Goal: Task Accomplishment & Management: Use online tool/utility

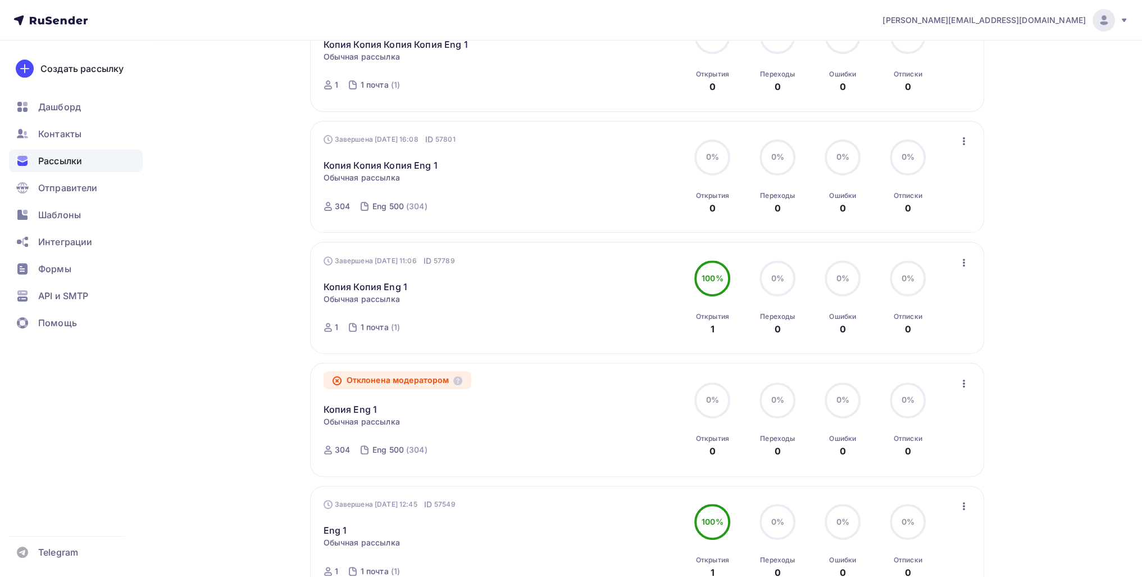
scroll to position [450, 0]
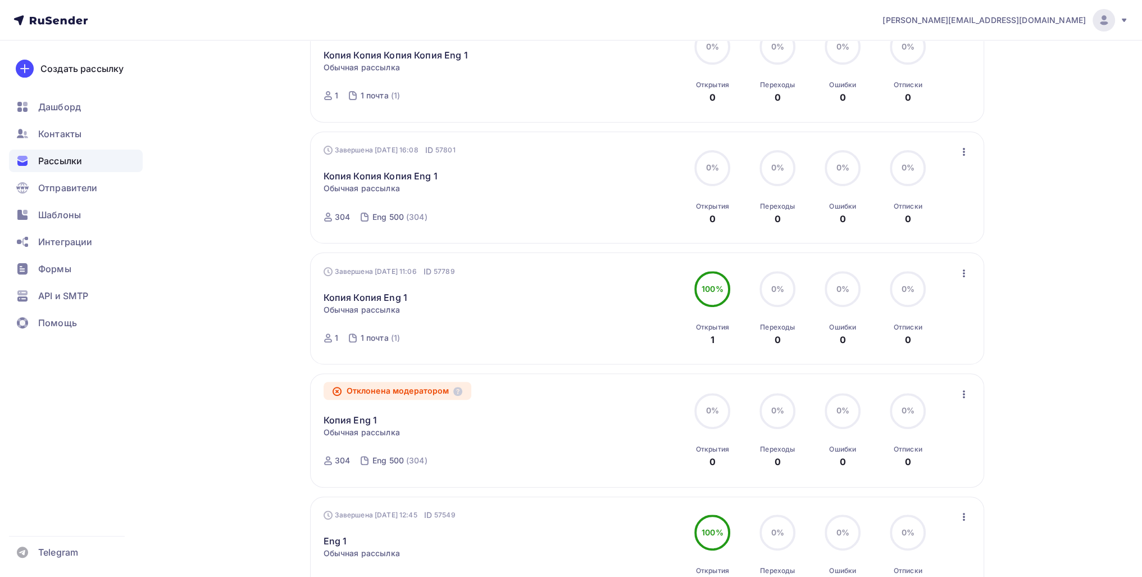
click at [966, 266] on icon "button" at bounding box center [964, 272] width 13 height 13
click at [927, 341] on div "Копировать в новую" at bounding box center [912, 346] width 115 height 13
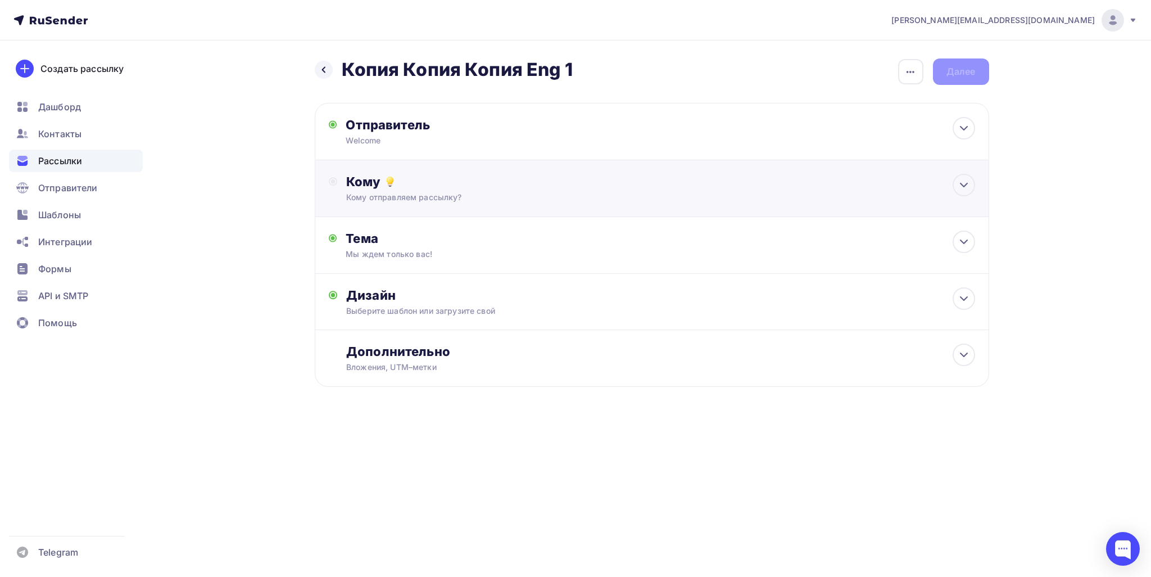
click at [437, 176] on div "Кому" at bounding box center [660, 182] width 628 height 16
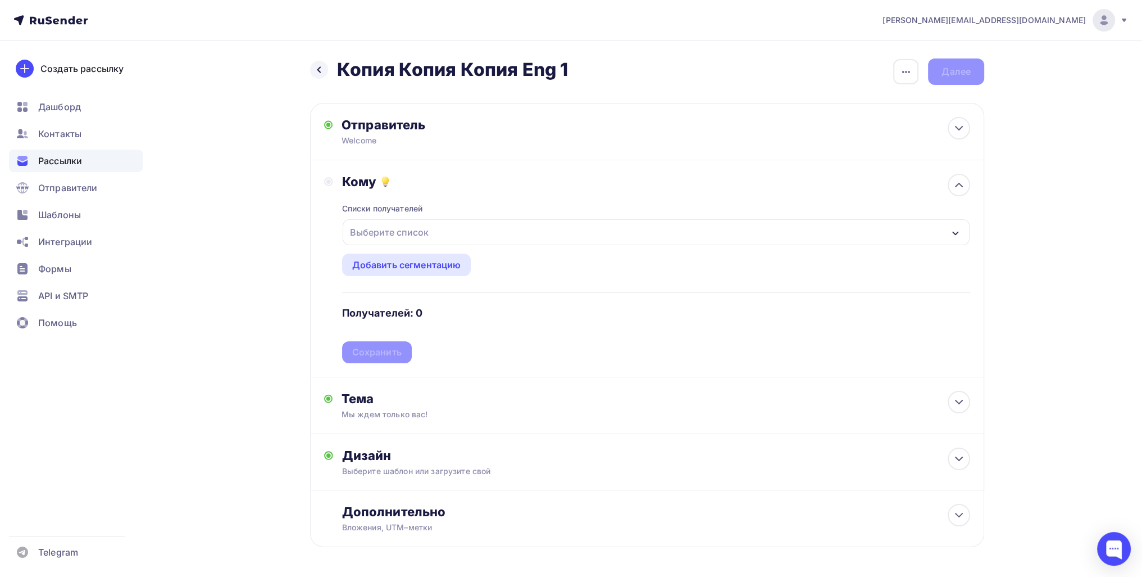
click at [411, 228] on div "Выберите список" at bounding box center [390, 232] width 88 height 20
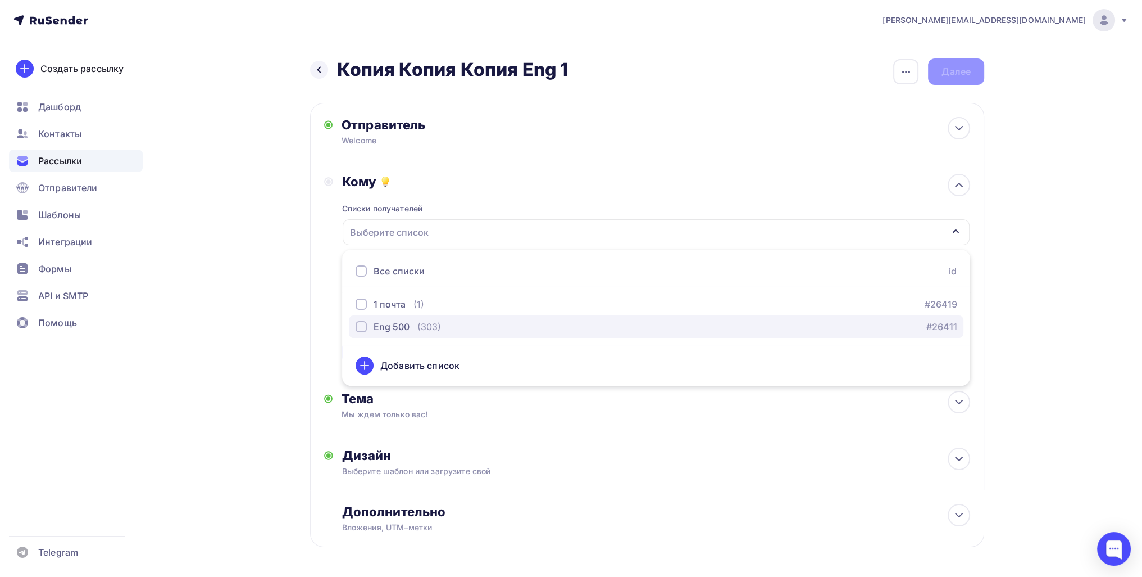
click at [407, 318] on button "Eng 500 (303) #26411" at bounding box center [656, 326] width 615 height 22
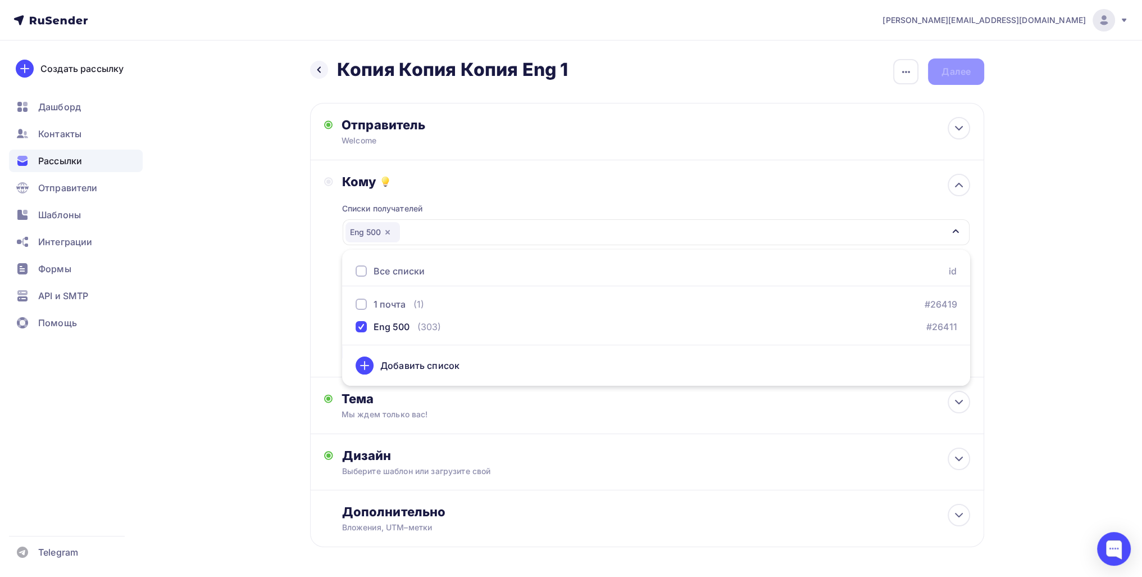
click at [286, 324] on div "Назад Копия Копия Копия Eng 1 Копия Копия Копия Eng 1 Закончить позже Переимено…" at bounding box center [571, 329] width 921 height 579
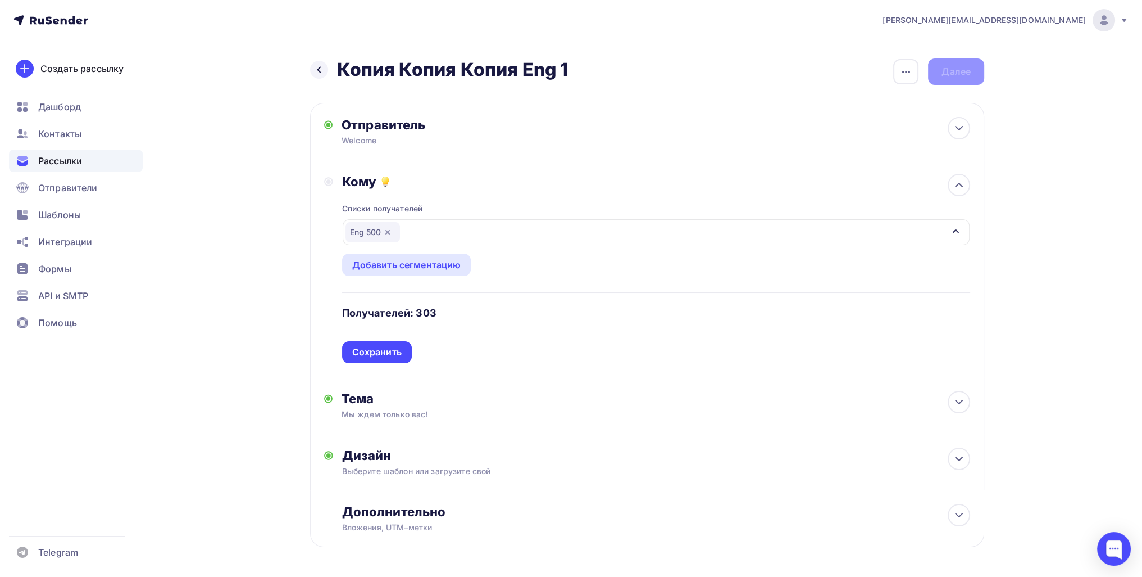
click at [386, 232] on icon "button" at bounding box center [387, 232] width 9 height 9
drag, startPoint x: 375, startPoint y: 237, endPoint x: 376, endPoint y: 246, distance: 9.1
click at [375, 237] on div "Выберите список" at bounding box center [390, 232] width 88 height 20
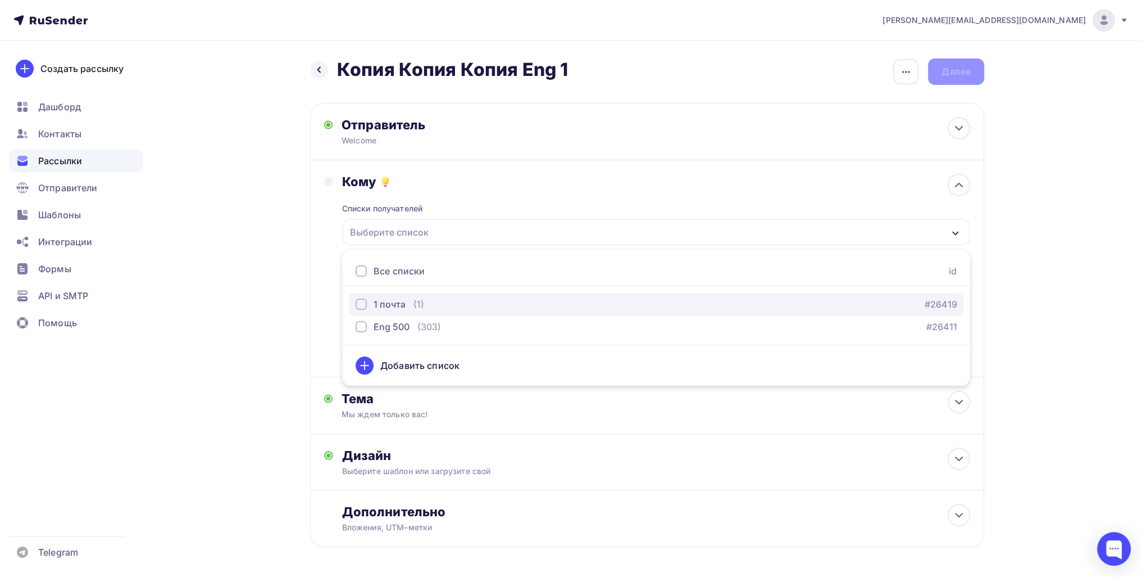
click at [396, 300] on div "1 почта" at bounding box center [390, 303] width 32 height 13
drag, startPoint x: 213, startPoint y: 318, endPoint x: 224, endPoint y: 321, distance: 11.6
click at [214, 319] on div "Назад Копия Копия Копия Eng 1 Копия Копия Копия Eng 1 Закончить позже Переимено…" at bounding box center [571, 329] width 921 height 579
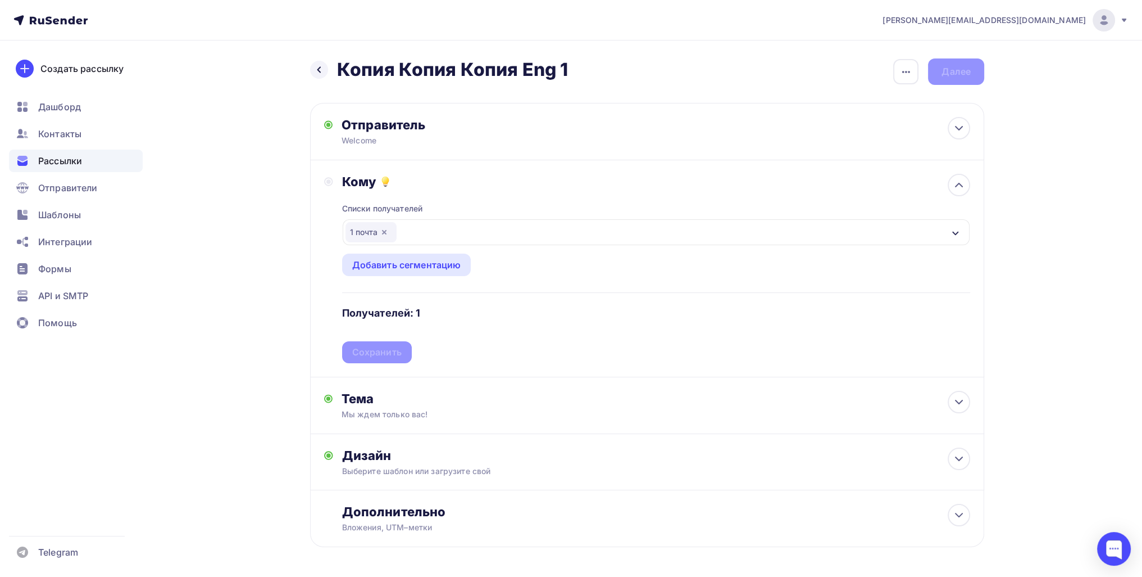
click at [391, 341] on div "Списки получателей 1 почта Все списки id 1 почта (1) #26419 Eng 500 (303) #2641…" at bounding box center [656, 276] width 628 height 174
click at [393, 354] on div "Сохранить" at bounding box center [376, 352] width 49 height 13
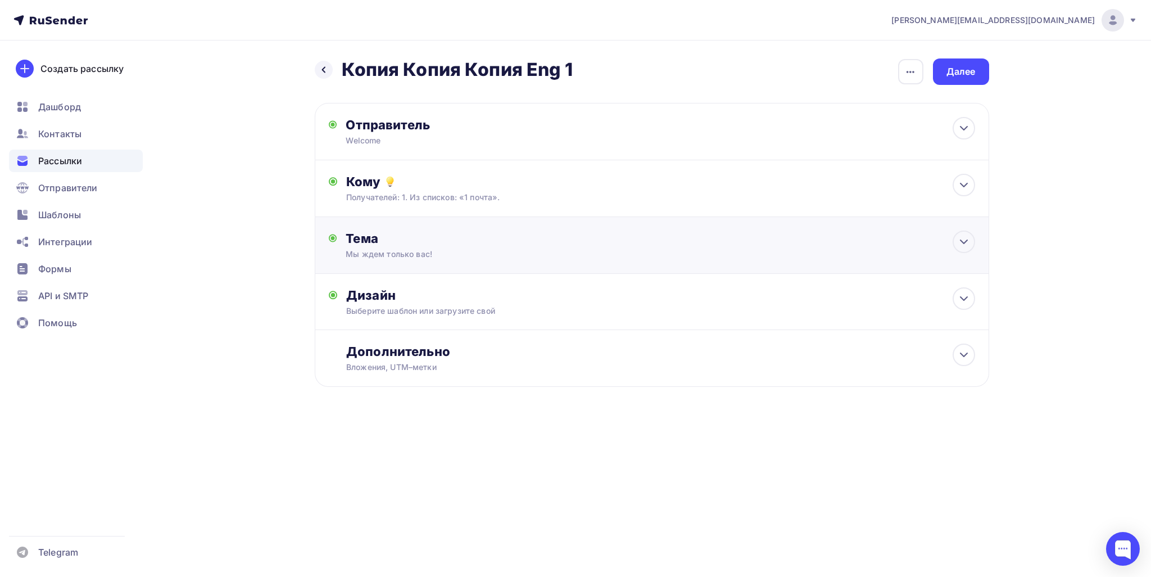
click at [463, 268] on div "Тема Мы ждем только вас! Тема * Мы ждем только вас! Рекомендуем использовать не…" at bounding box center [652, 245] width 674 height 57
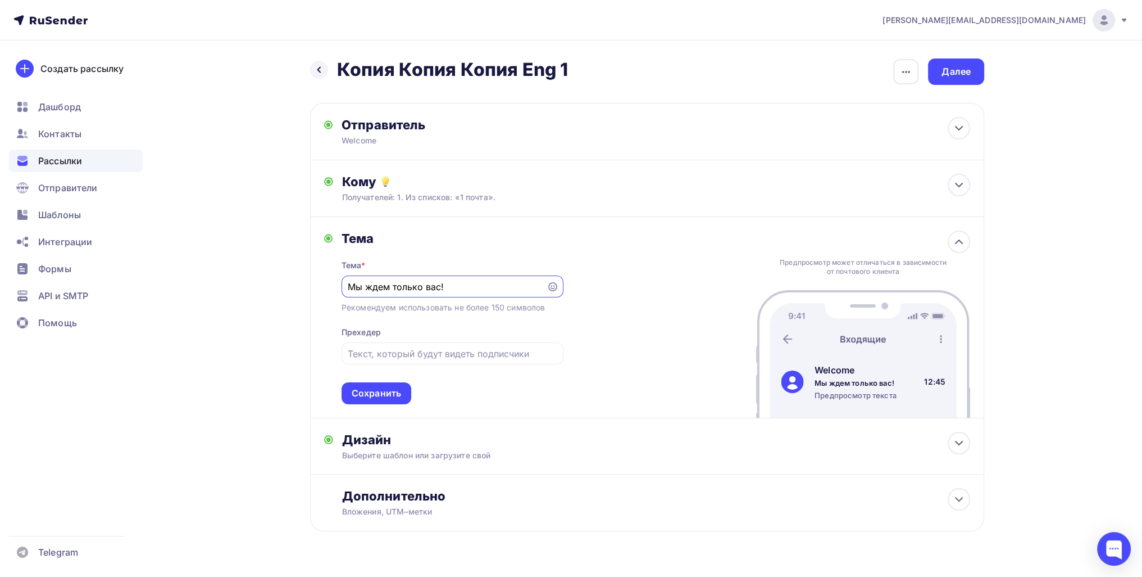
drag, startPoint x: 453, startPoint y: 288, endPoint x: 309, endPoint y: 288, distance: 144.4
click at [283, 285] on div "Назад Копия Копия Копия Eng 1 Копия Копия Копия Eng 1 Закончить позже Переимено…" at bounding box center [571, 321] width 921 height 563
type input "Приглашение!"
click at [364, 392] on div "Сохранить" at bounding box center [376, 393] width 49 height 13
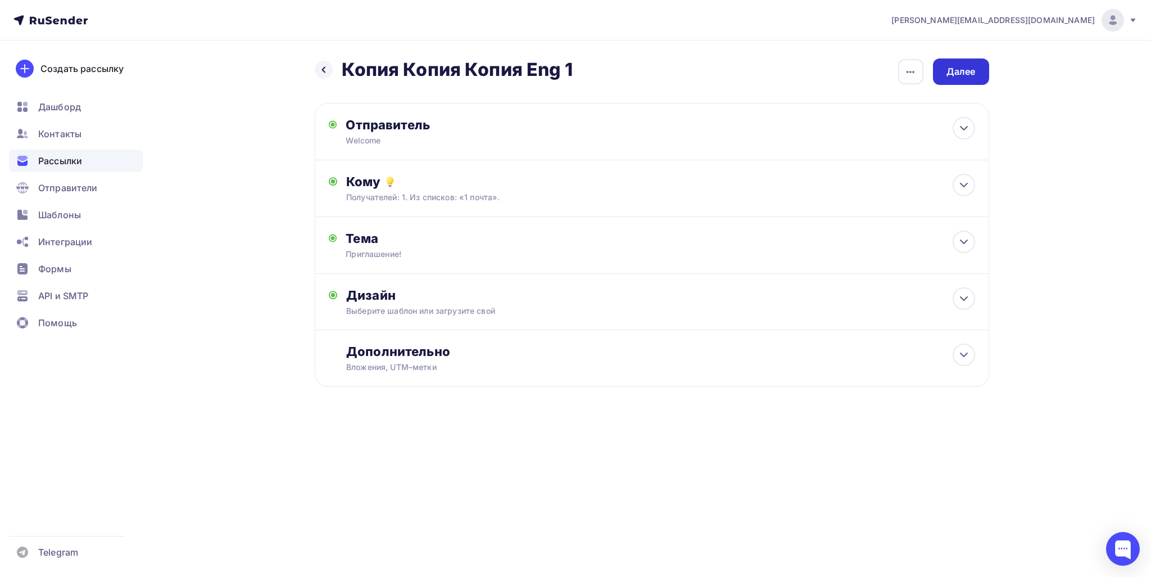
click at [945, 72] on div "Далее" at bounding box center [961, 71] width 56 height 26
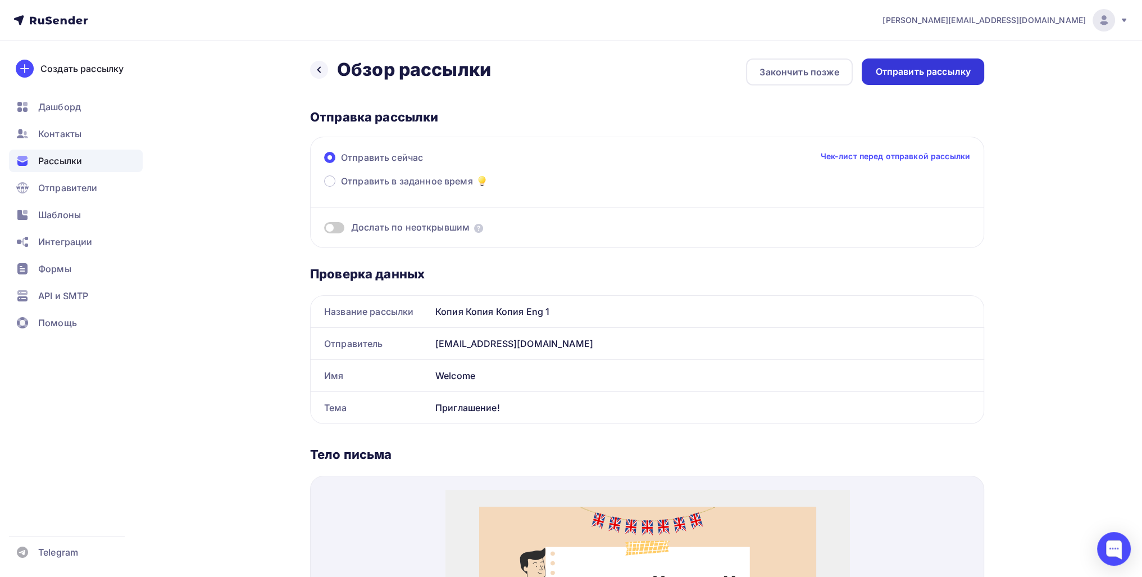
click at [891, 79] on div "Отправить рассылку" at bounding box center [923, 71] width 122 height 26
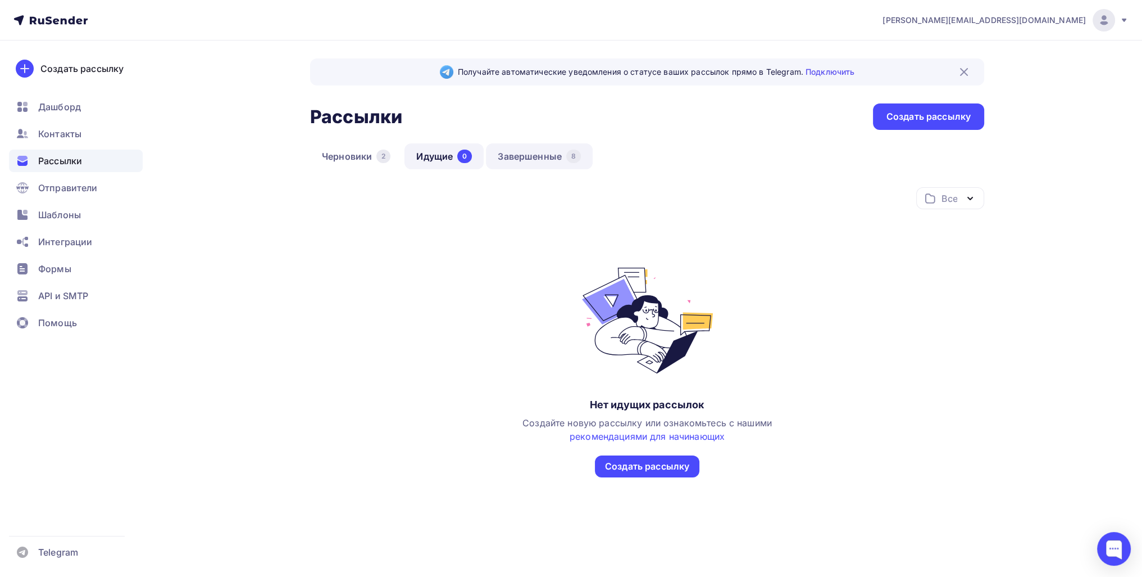
click at [532, 156] on link "Завершенные 8" at bounding box center [539, 156] width 107 height 26
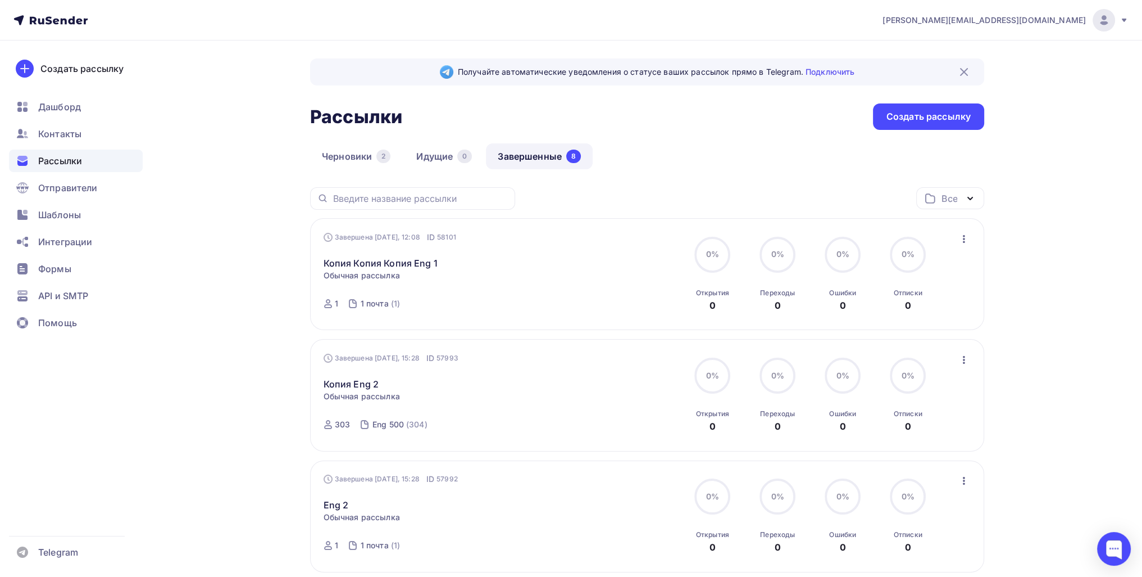
click at [961, 360] on icon "button" at bounding box center [964, 359] width 13 height 13
click at [933, 431] on div "Копировать в новую" at bounding box center [912, 433] width 115 height 13
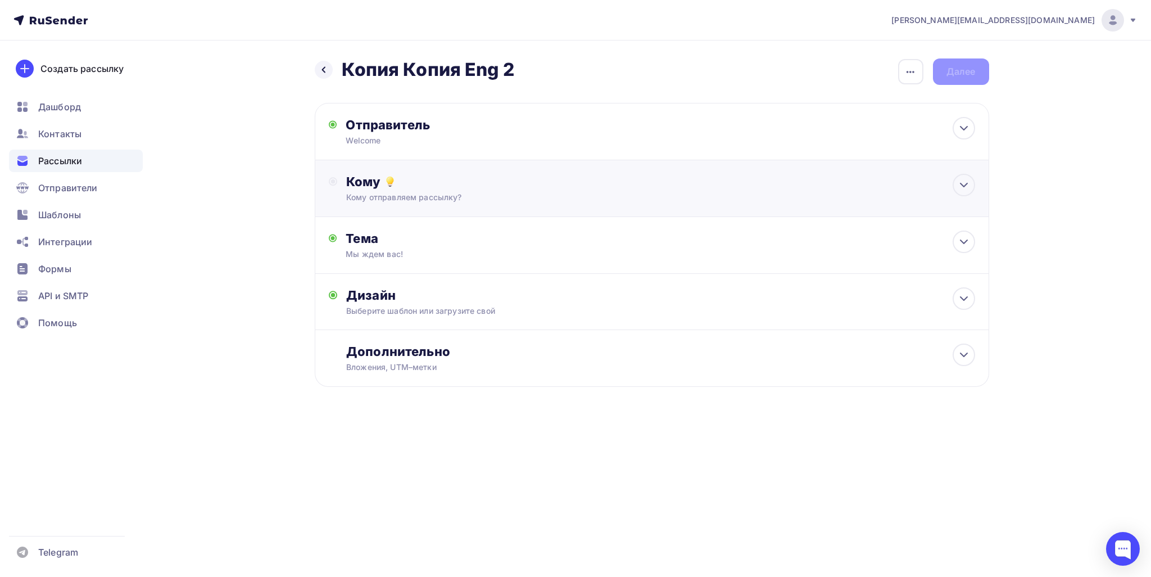
click at [438, 187] on div "Кому" at bounding box center [660, 182] width 628 height 16
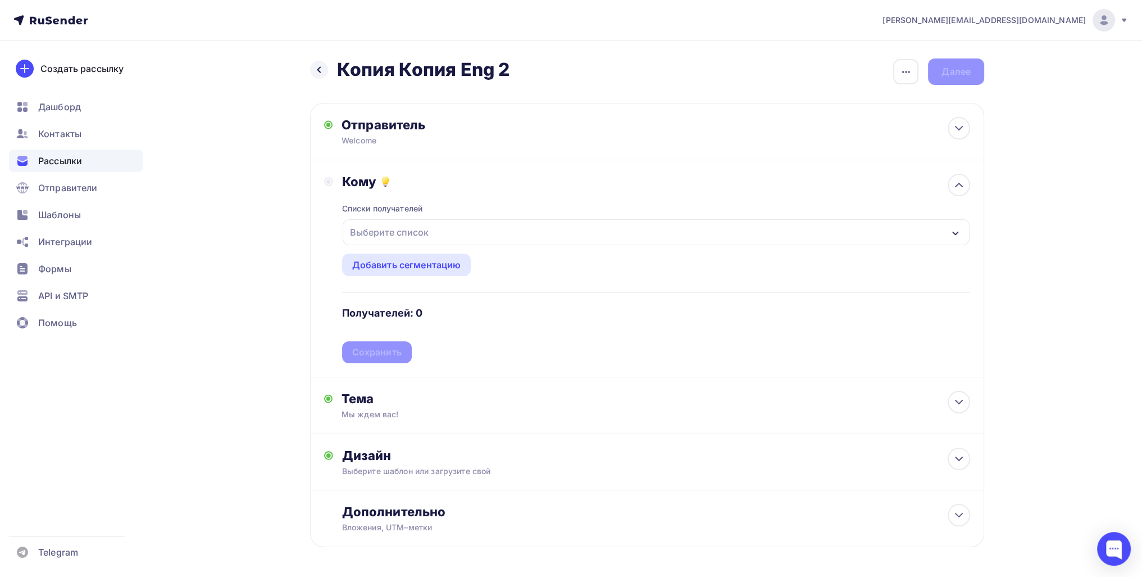
click at [389, 233] on div "Выберите список" at bounding box center [390, 232] width 88 height 20
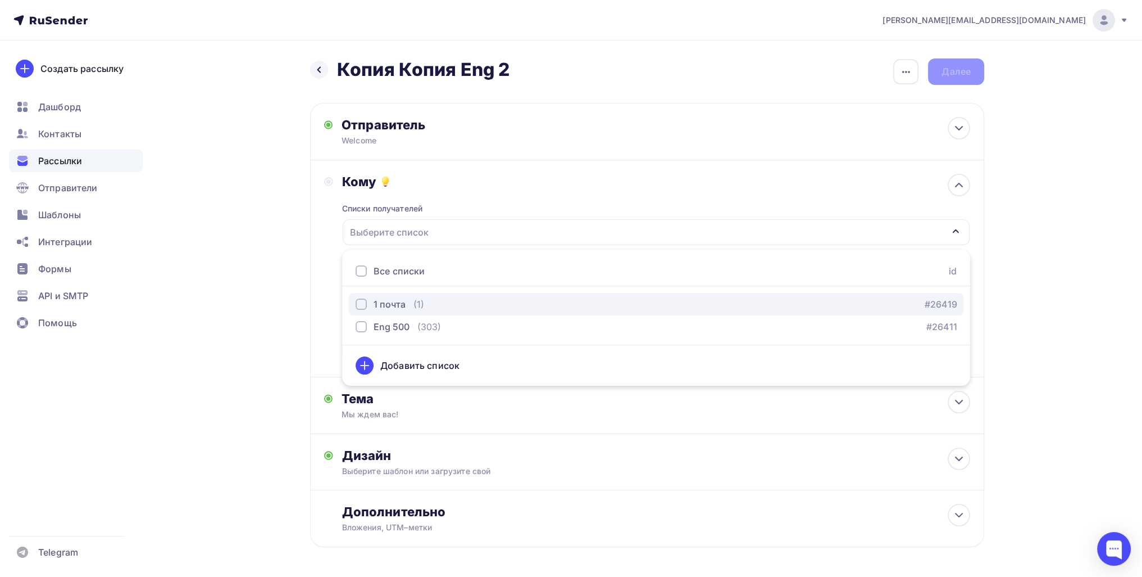
drag, startPoint x: 405, startPoint y: 305, endPoint x: 373, endPoint y: 308, distance: 32.8
click at [405, 306] on div "1 почта (1)" at bounding box center [390, 303] width 69 height 13
drag, startPoint x: 261, startPoint y: 338, endPoint x: 300, endPoint y: 349, distance: 40.4
click at [261, 338] on div "Назад Копия Копия Eng 2 Копия Копия Eng 2 Закончить позже Переименовать рассылк…" at bounding box center [571, 329] width 921 height 579
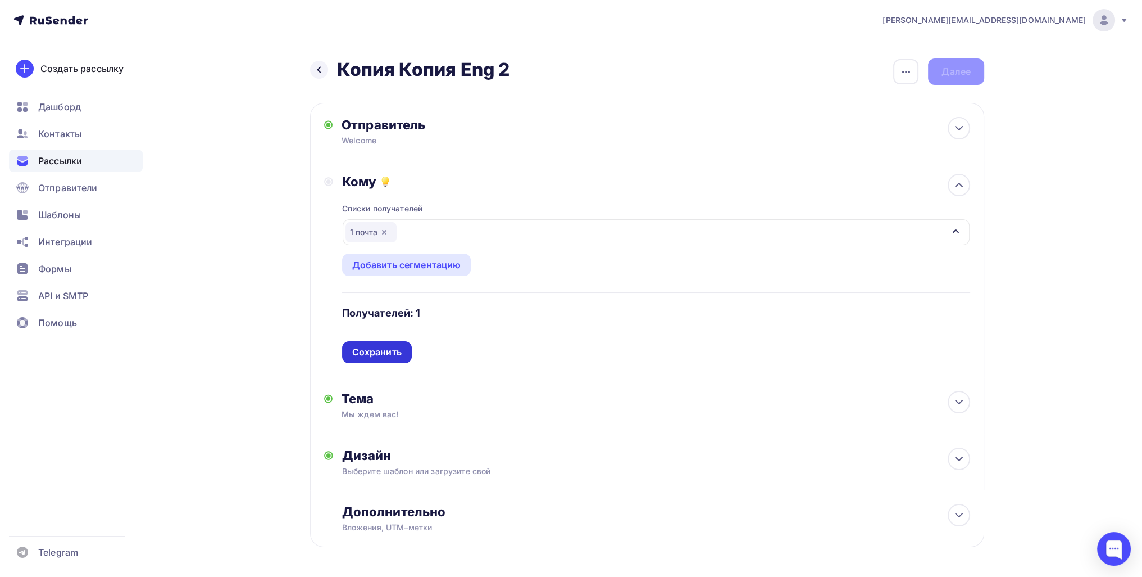
click at [368, 359] on div "Сохранить" at bounding box center [377, 352] width 70 height 22
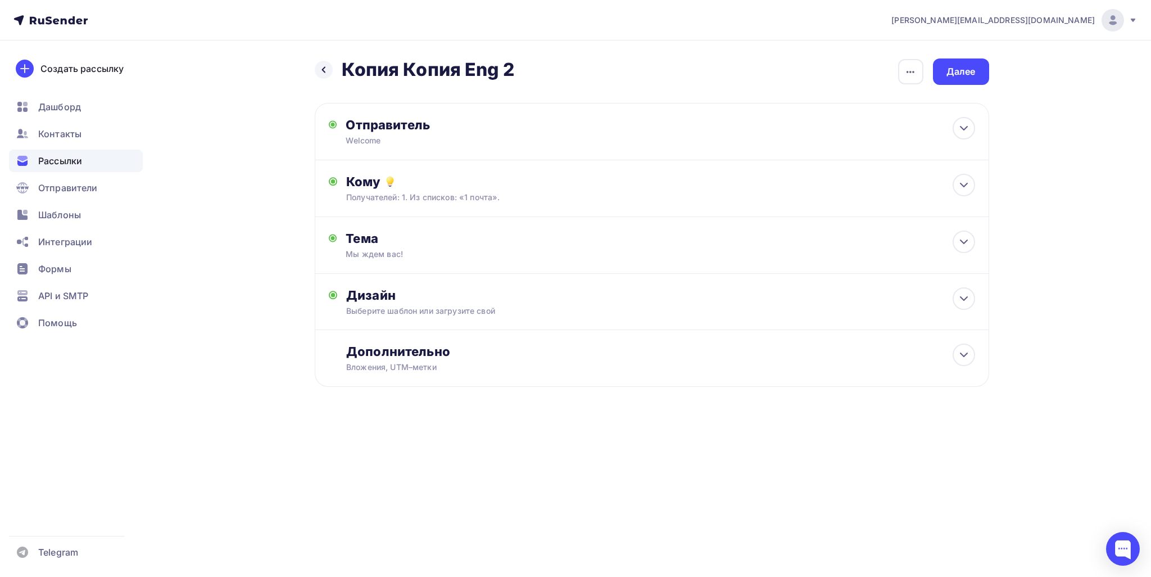
click at [986, 87] on div "Назад Копия Копия Eng 2 Копия Копия Eng 2 Закончить позже Переименовать рассылк…" at bounding box center [652, 236] width 674 height 356
click at [976, 76] on div "Далее" at bounding box center [961, 71] width 56 height 26
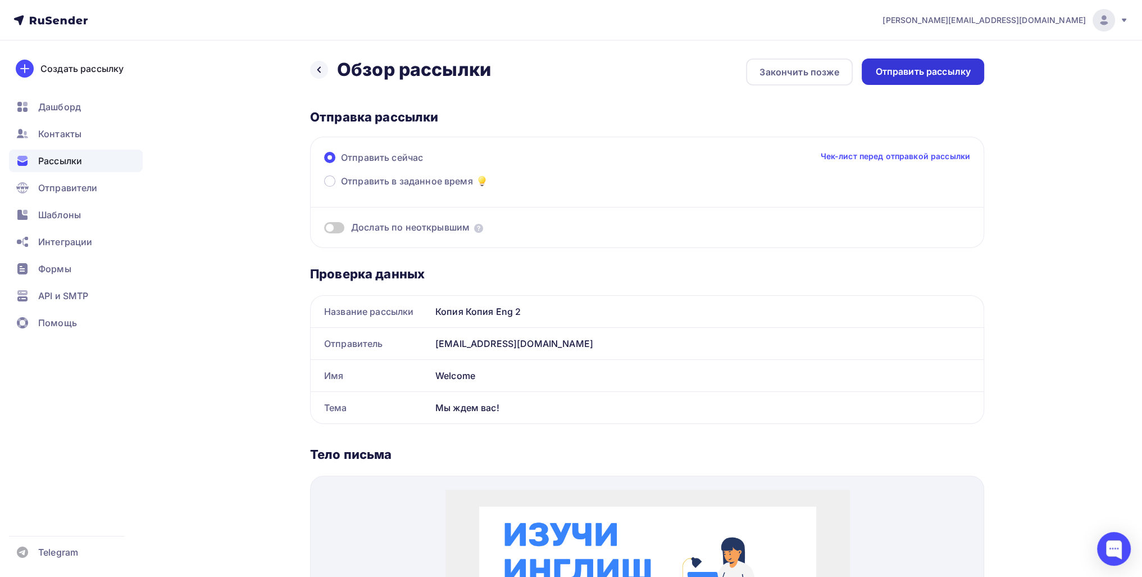
click at [947, 79] on div "Отправить рассылку" at bounding box center [923, 71] width 122 height 26
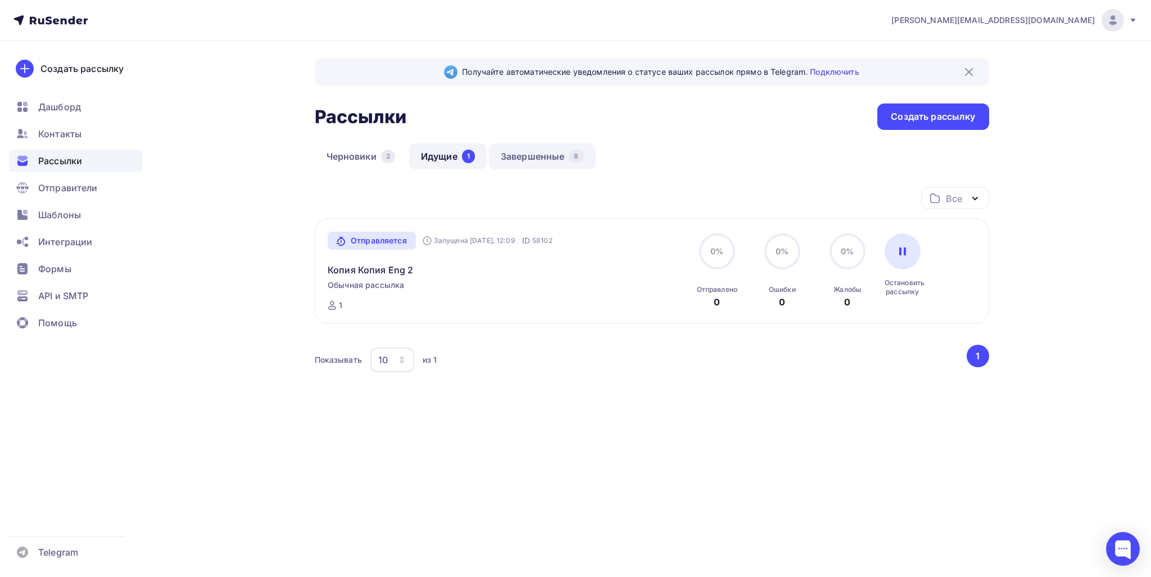
click at [540, 147] on link "Завершенные 8" at bounding box center [542, 156] width 107 height 26
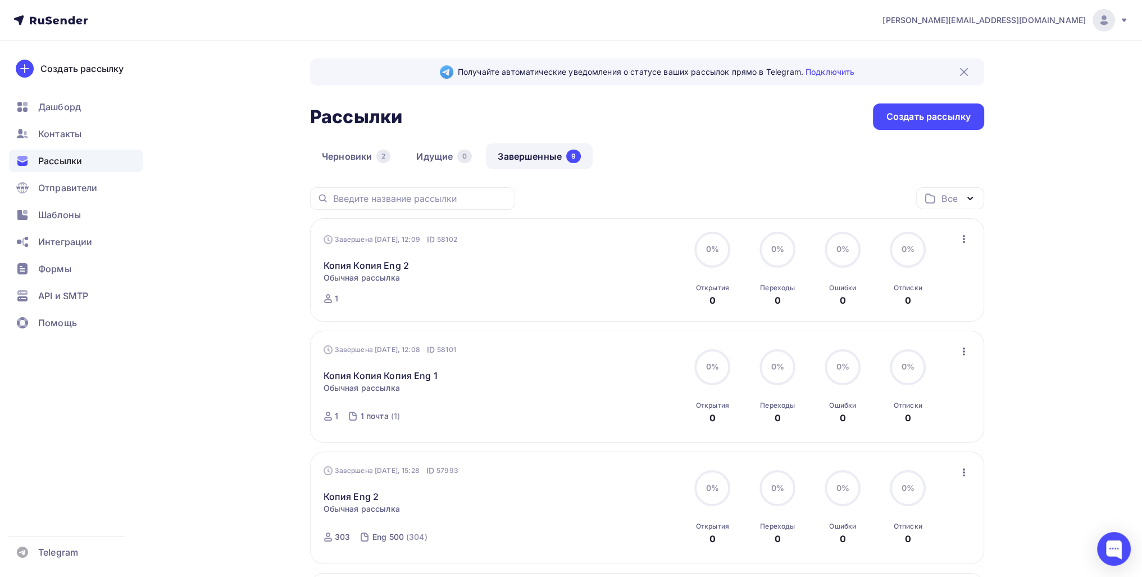
click at [970, 353] on icon "button" at bounding box center [964, 350] width 13 height 13
click at [914, 419] on div "Копировать в новую" at bounding box center [912, 424] width 115 height 13
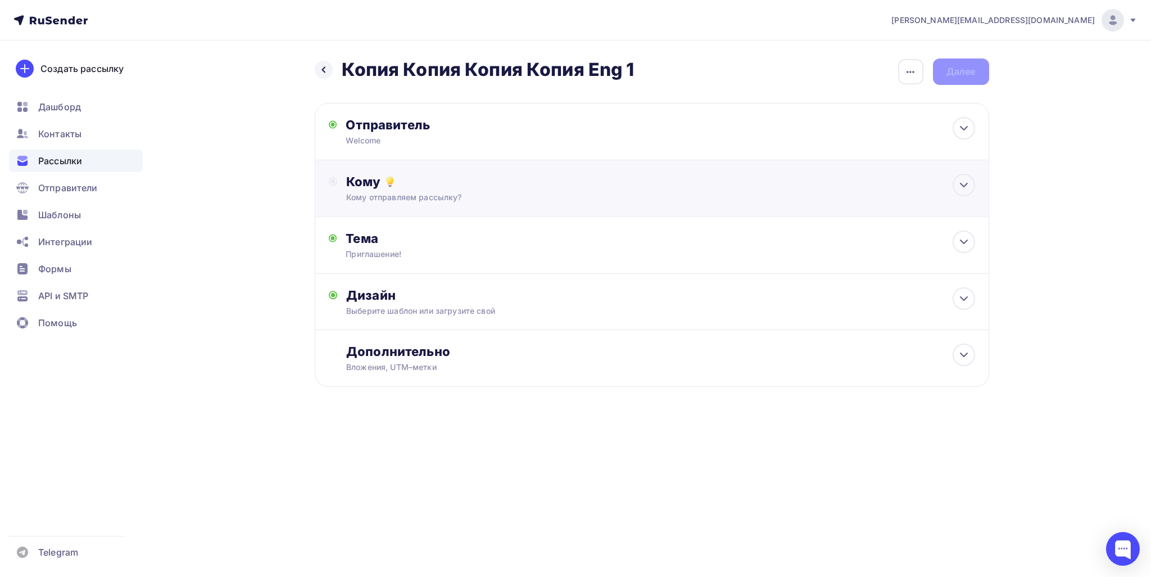
click at [420, 194] on div "Кому отправляем рассылку?" at bounding box center [629, 197] width 566 height 11
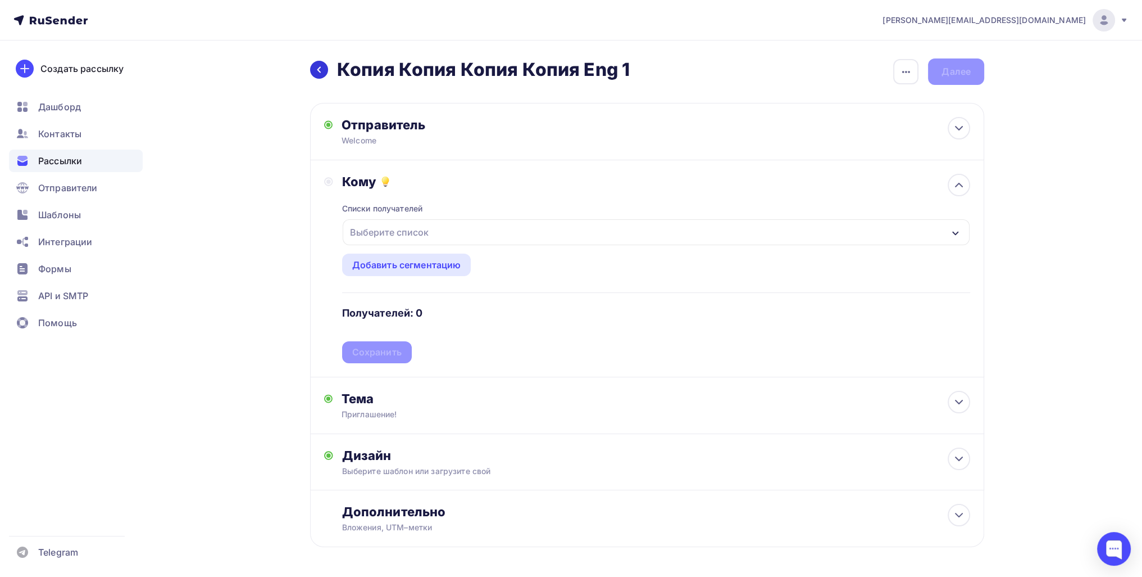
click at [316, 66] on icon at bounding box center [319, 69] width 9 height 9
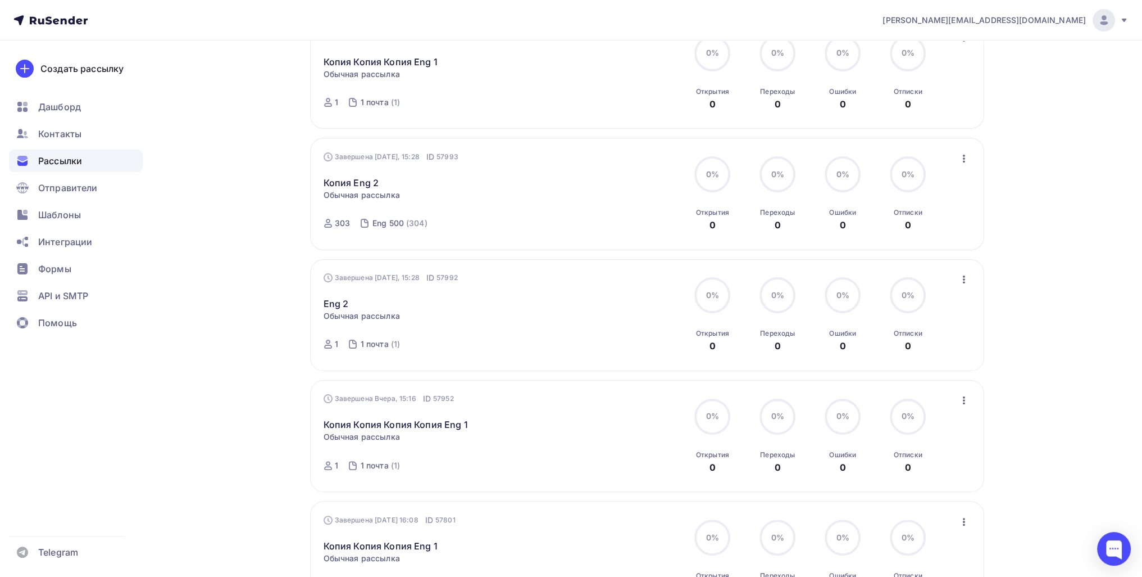
scroll to position [357, 0]
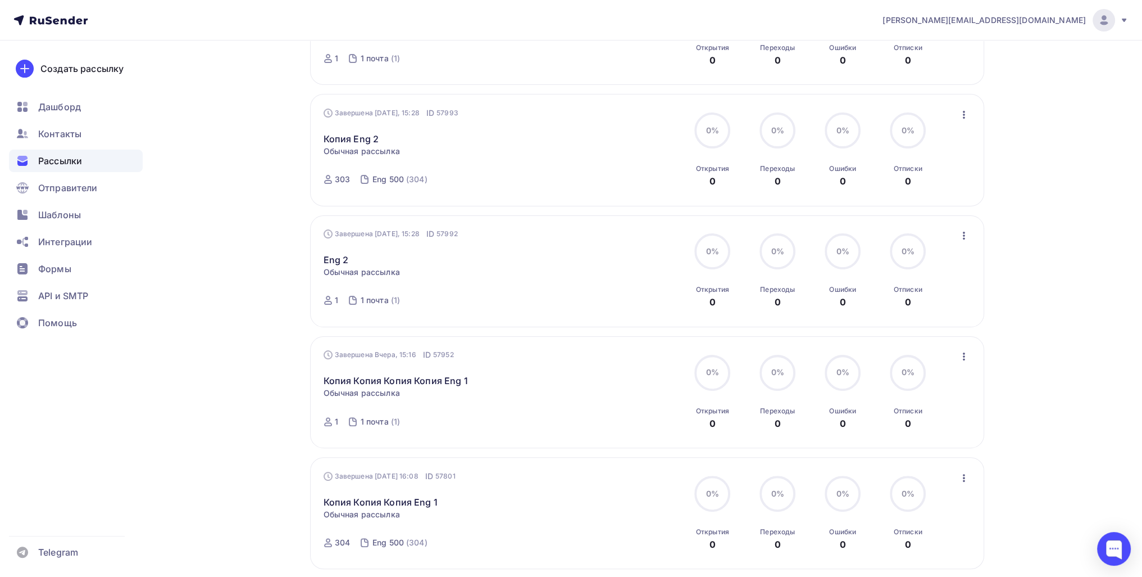
click at [976, 345] on div "Завершена [DATE], 15:16 ID 57952 Копия Копия Копия Копия Eng 1 Статистика Обзор…" at bounding box center [647, 392] width 674 height 112
click at [966, 356] on icon "button" at bounding box center [964, 356] width 13 height 13
click at [937, 429] on div "Копировать в новую" at bounding box center [912, 429] width 115 height 13
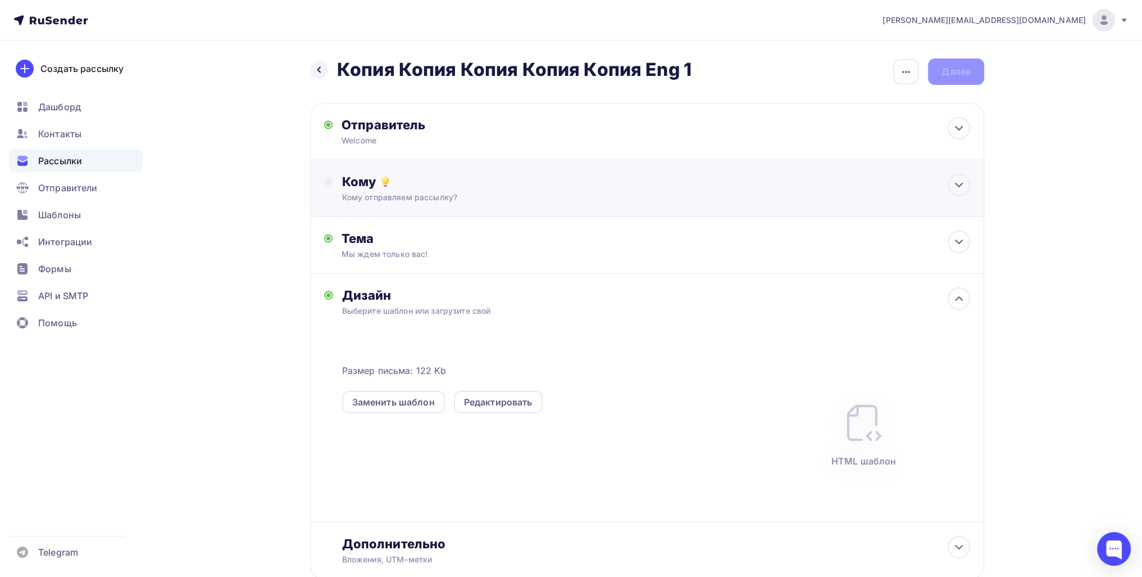
click at [456, 185] on div "Кому" at bounding box center [656, 182] width 628 height 16
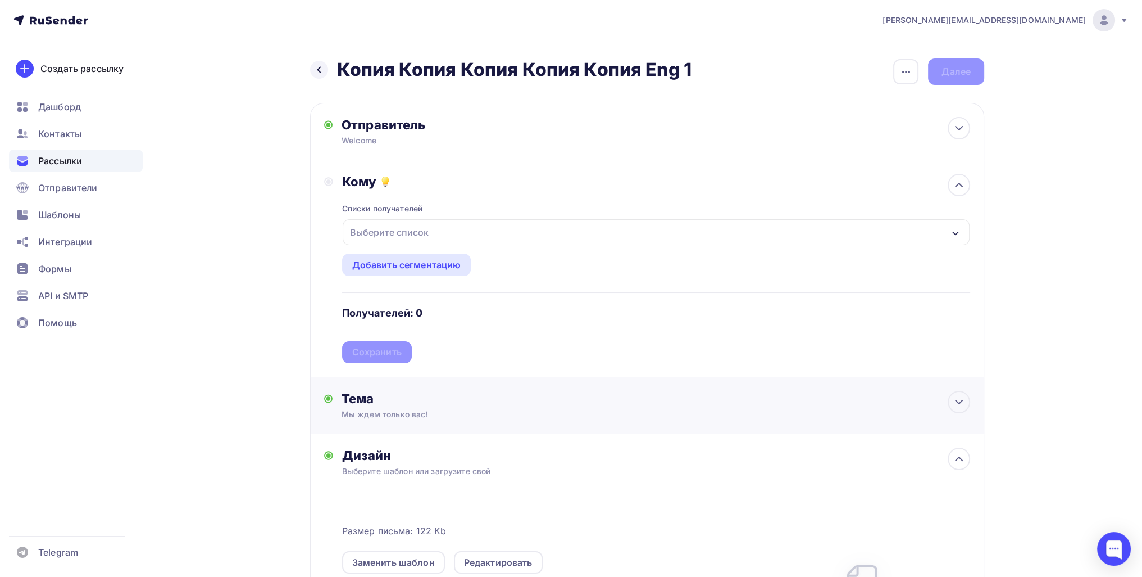
click at [450, 398] on div "Тема" at bounding box center [453, 399] width 222 height 16
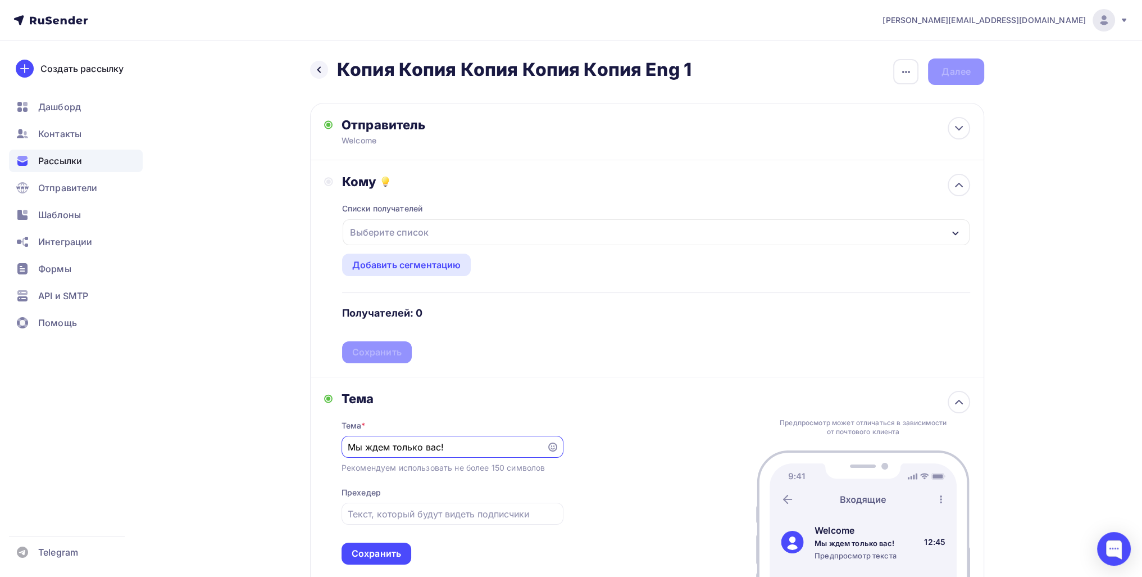
drag, startPoint x: 478, startPoint y: 442, endPoint x: 325, endPoint y: 429, distance: 153.9
click at [316, 428] on div "Тема Тема * Мы ждем только вас! Рекомендуем использовать не более 150 символов …" at bounding box center [647, 477] width 674 height 201
type input "Приглашение!"
click at [377, 548] on div "Сохранить" at bounding box center [376, 553] width 49 height 13
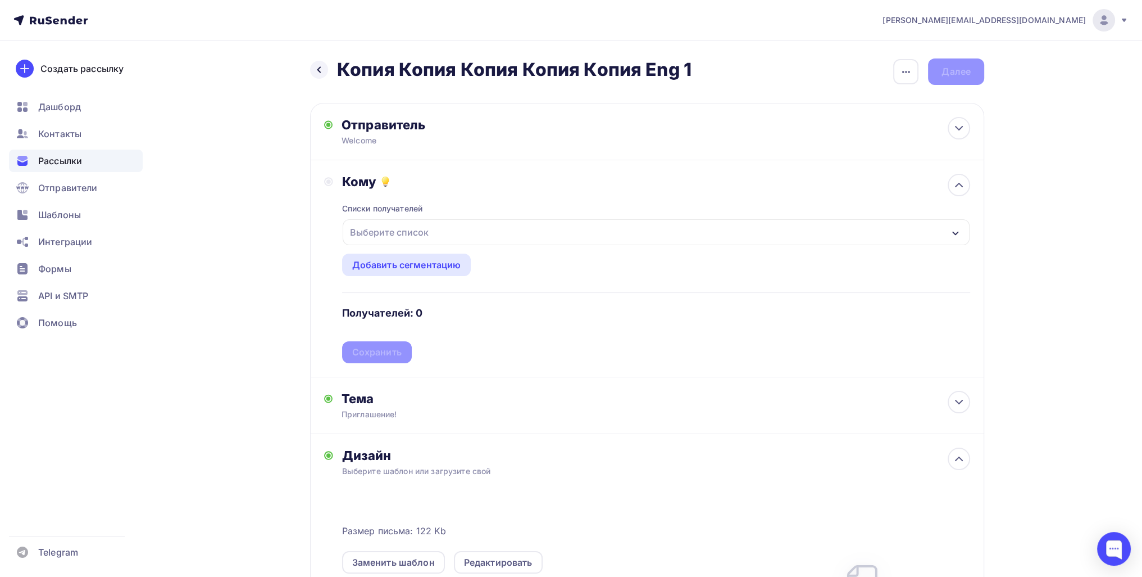
click at [420, 225] on div "Выберите список" at bounding box center [390, 232] width 88 height 20
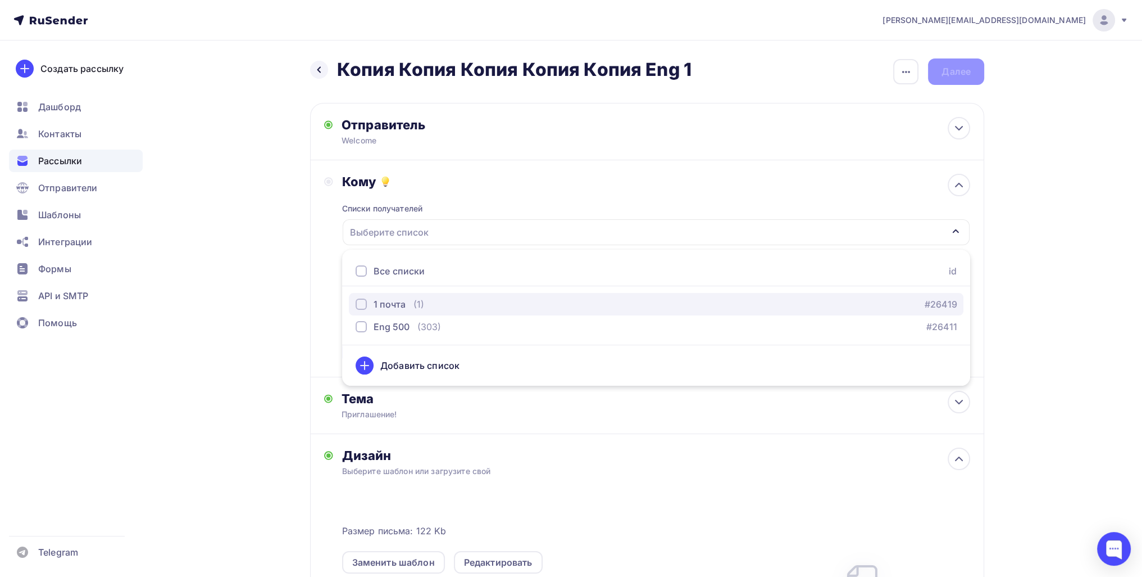
click at [409, 302] on div "1 почта (1)" at bounding box center [390, 303] width 69 height 13
click at [264, 333] on div "Назад Копия Копия Копия Копия Копия Eng 1 Копия Копия Копия Копия Копия Eng 1 З…" at bounding box center [571, 425] width 921 height 771
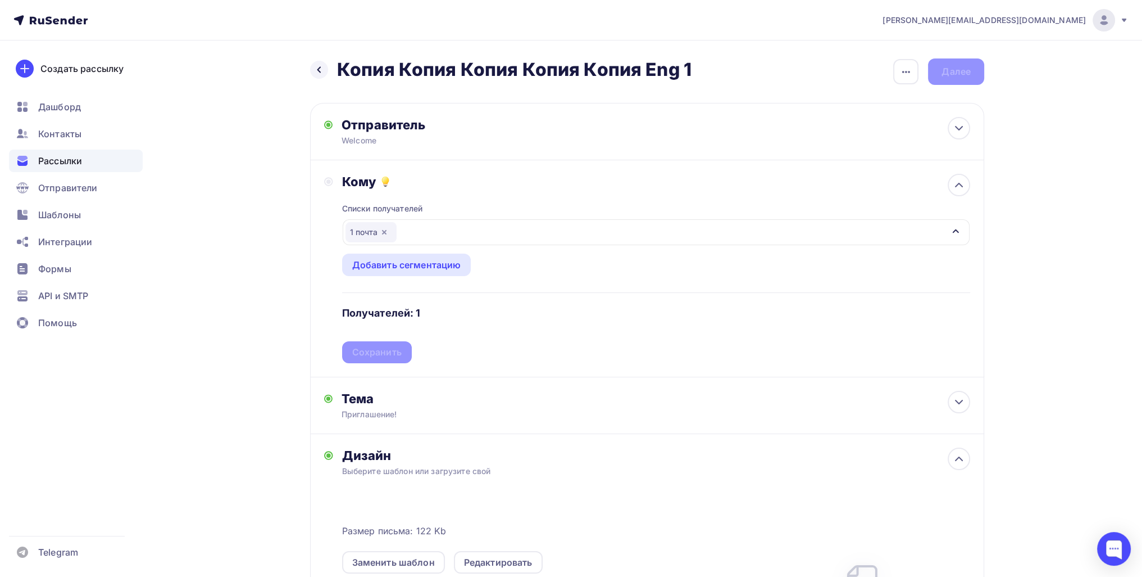
click at [389, 342] on div "Списки получателей 1 почта Все списки id 1 почта (1) #26419 Eng 500 (303) #2641…" at bounding box center [656, 276] width 628 height 174
click at [398, 355] on div "Сохранить" at bounding box center [376, 352] width 49 height 13
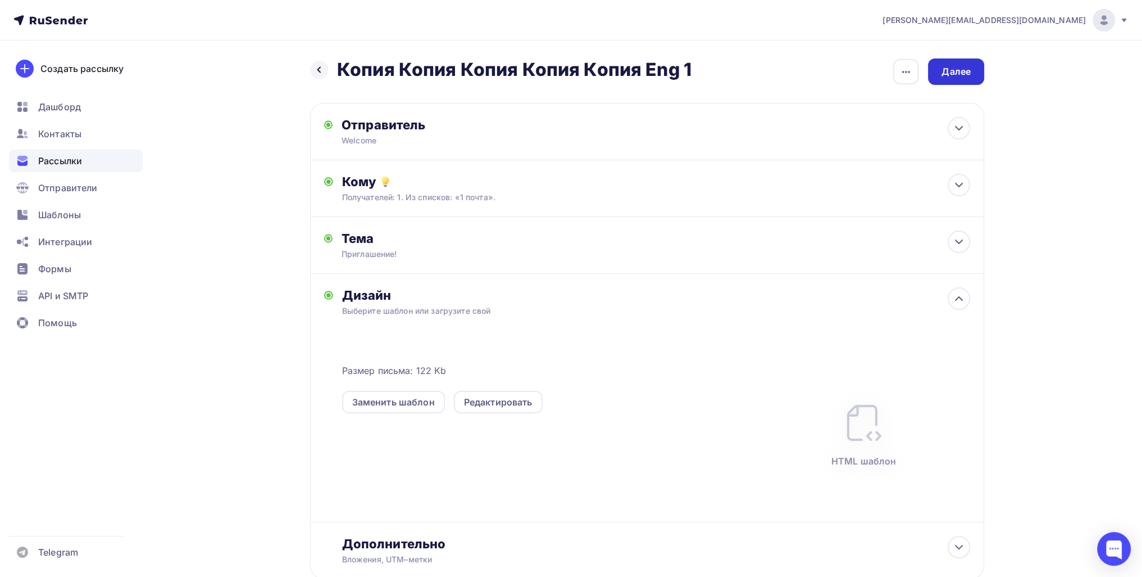
click at [952, 71] on div "Далее" at bounding box center [956, 71] width 29 height 13
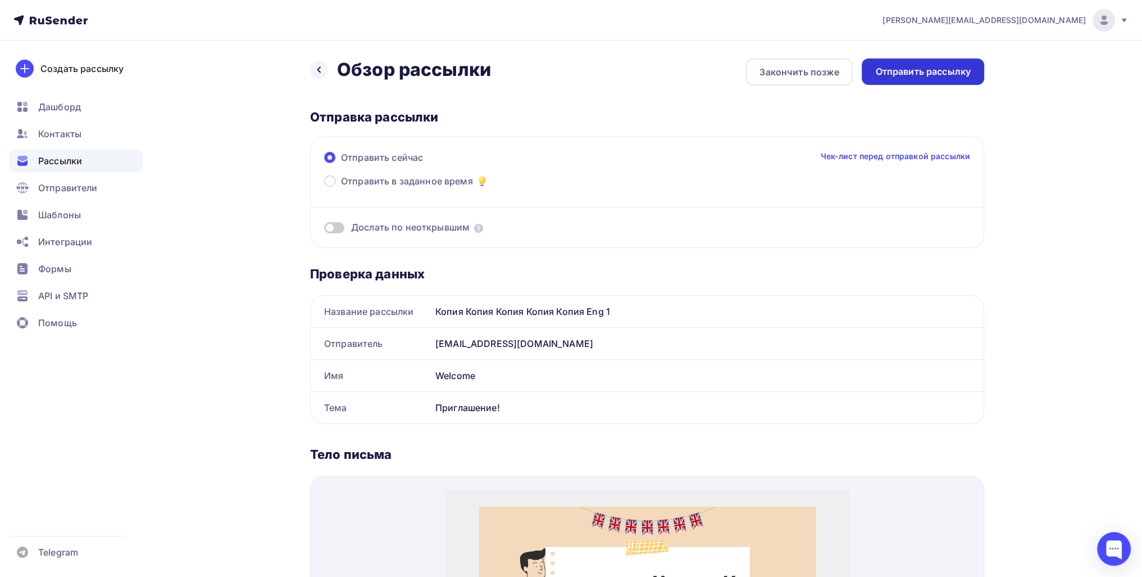
click at [930, 64] on div "Отправить рассылку" at bounding box center [923, 71] width 122 height 26
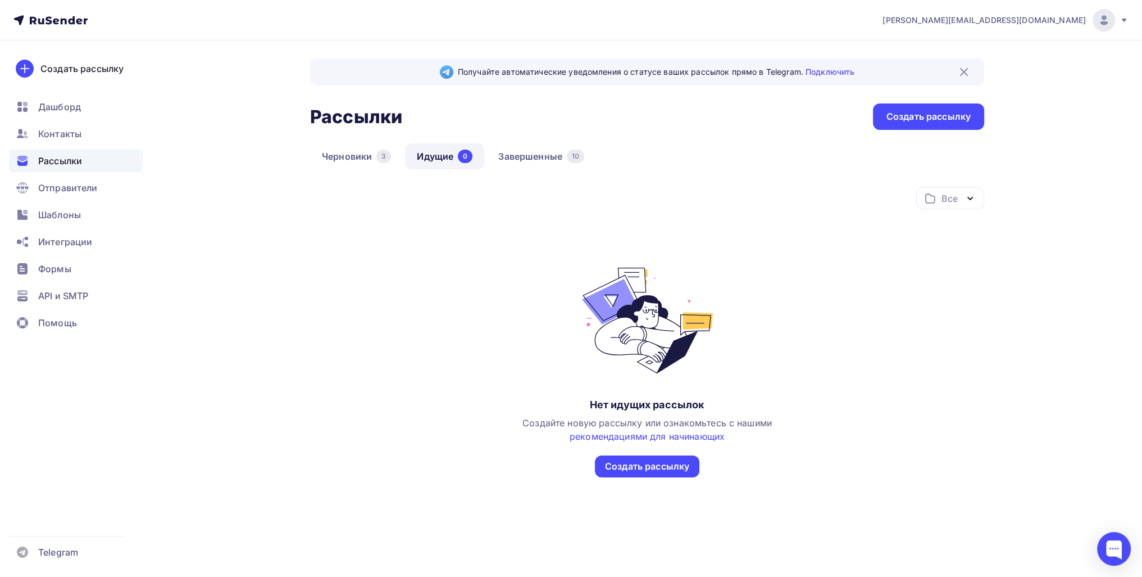
click at [559, 142] on div "Получайте автоматические уведомления о статусе ваших рассылок прямо в Telegram.…" at bounding box center [647, 295] width 674 height 474
drag, startPoint x: 552, startPoint y: 150, endPoint x: 546, endPoint y: 167, distance: 18.0
click at [552, 150] on link "Завершенные 10" at bounding box center [542, 156] width 110 height 26
